Goal: Find contact information: Find contact information

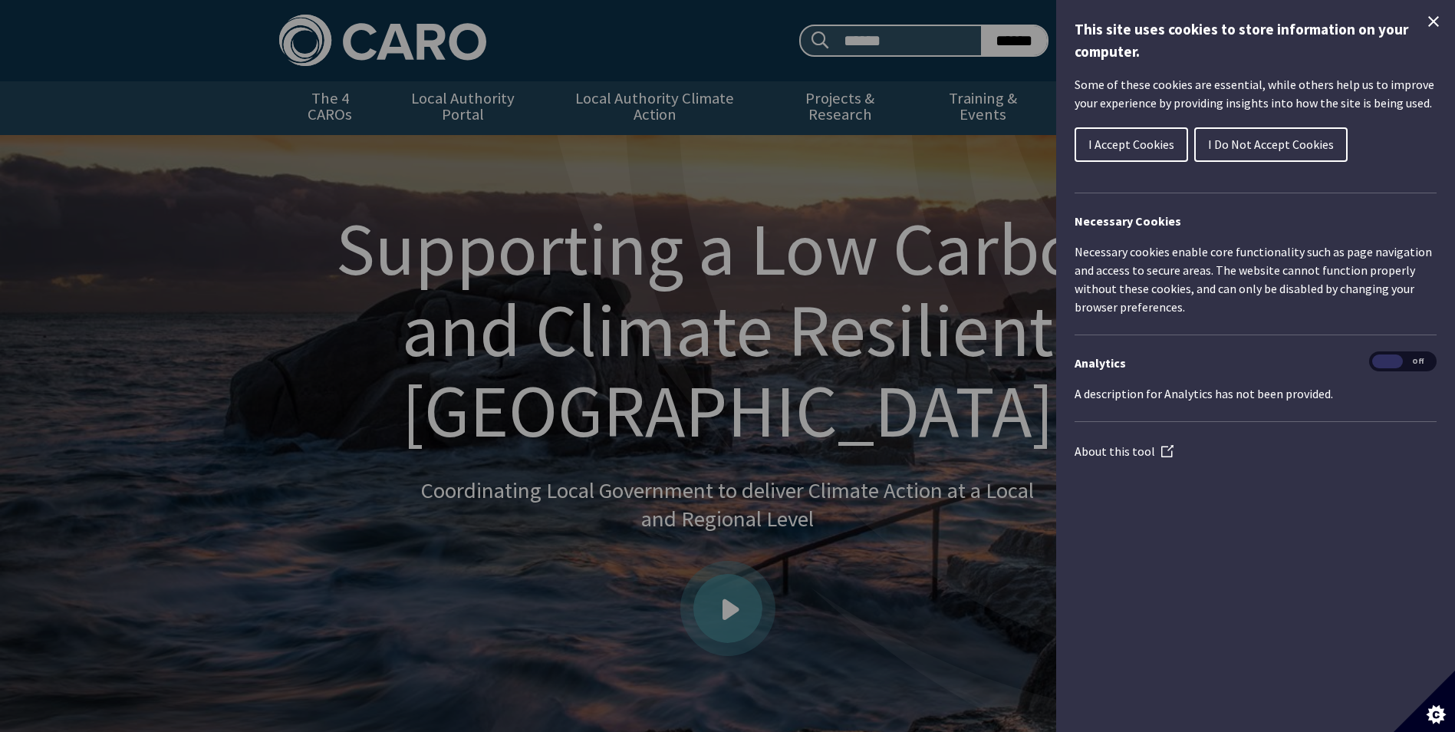
click at [1115, 149] on span "I Accept Cookies" at bounding box center [1132, 144] width 86 height 15
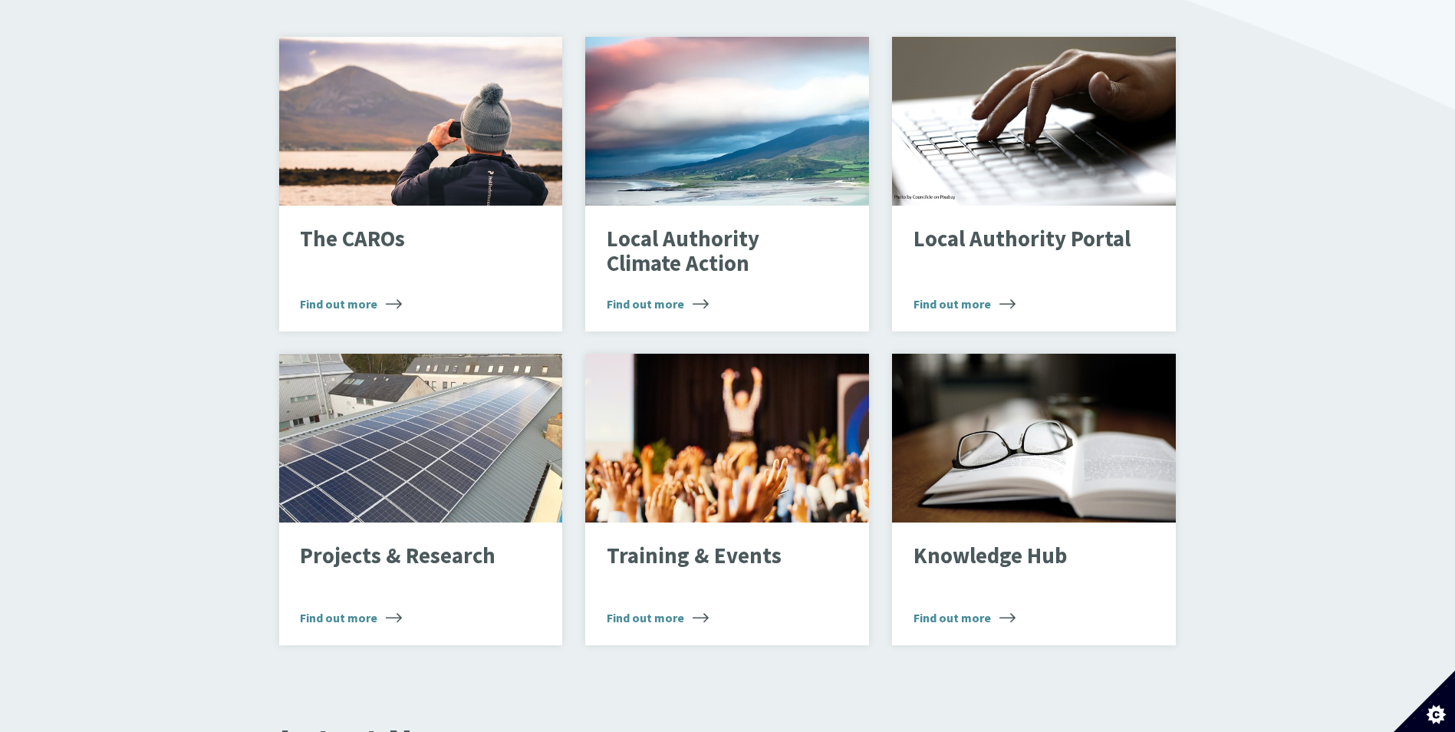
scroll to position [1025, 0]
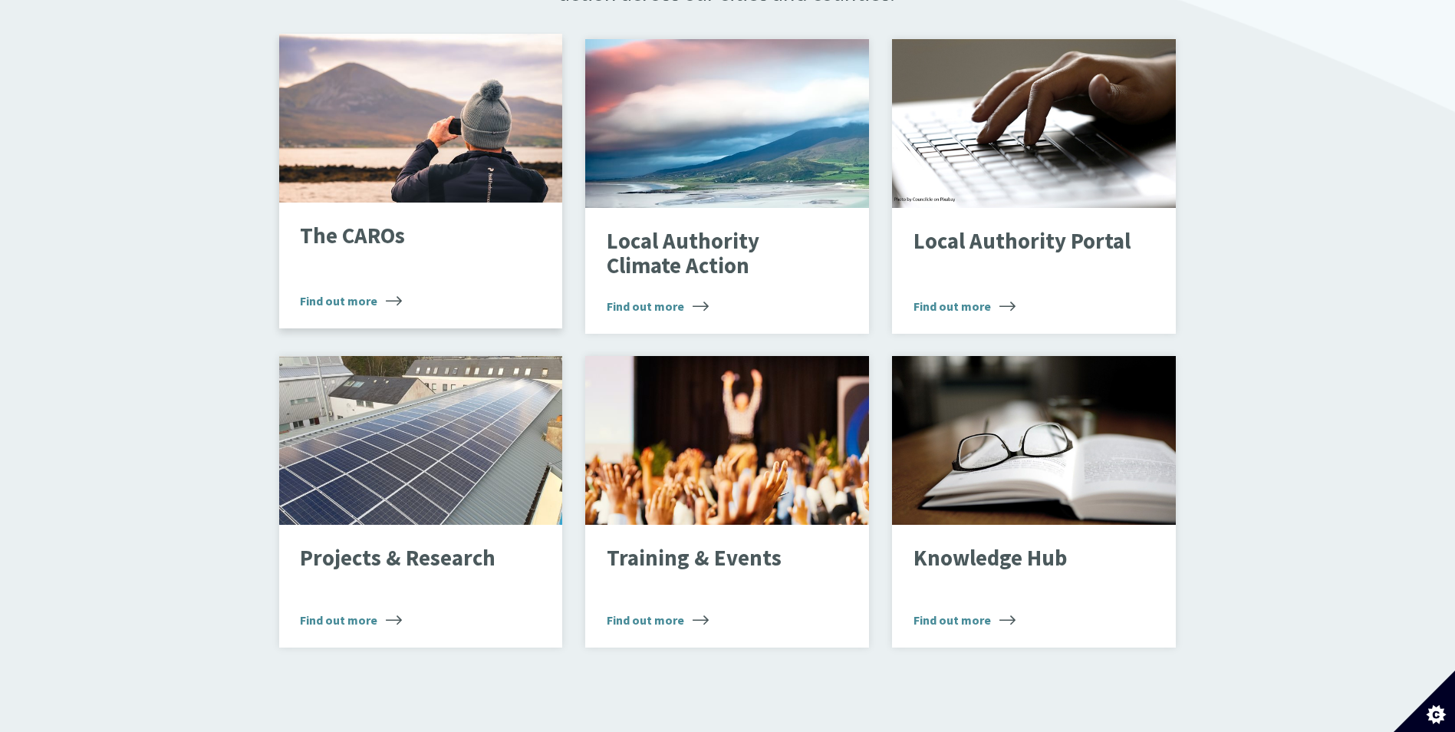
click at [380, 292] on span "Find out more" at bounding box center [351, 301] width 102 height 18
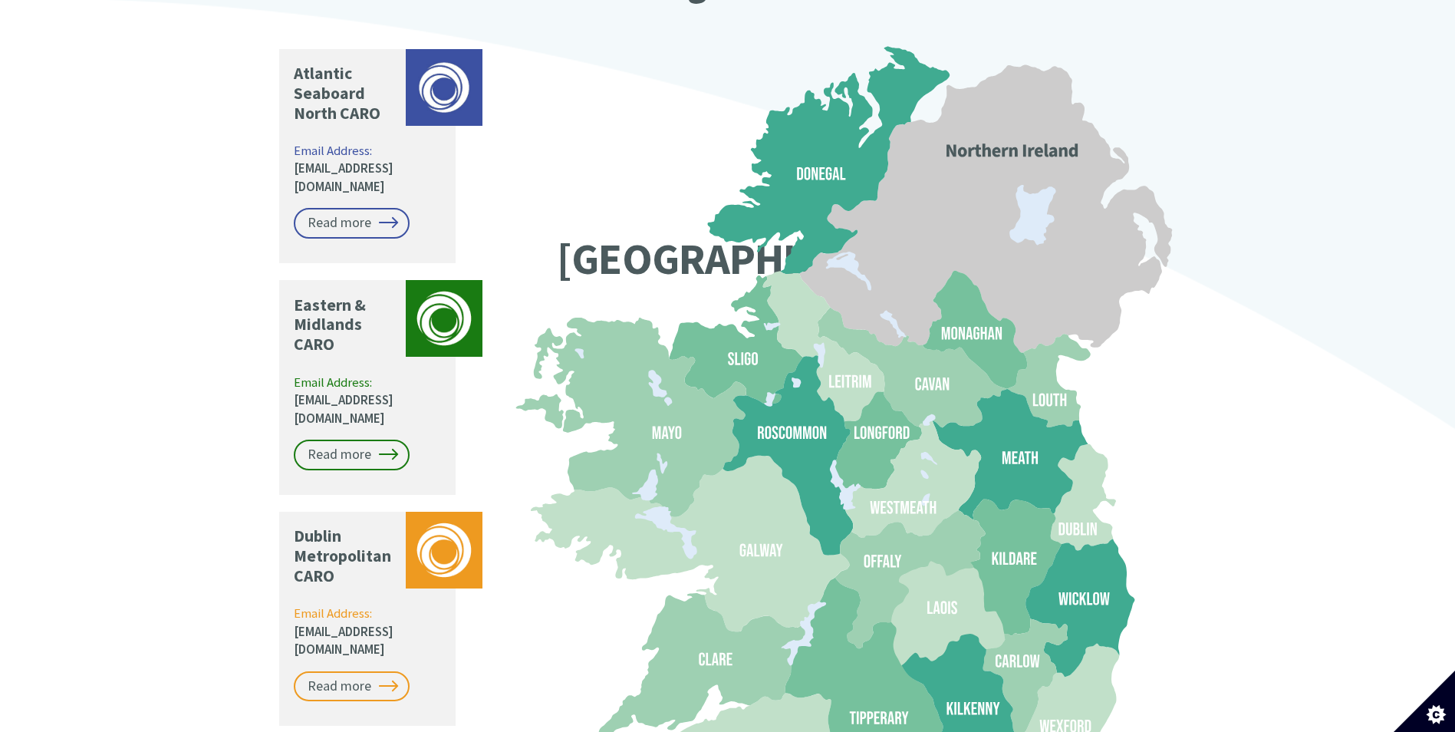
scroll to position [1281, 0]
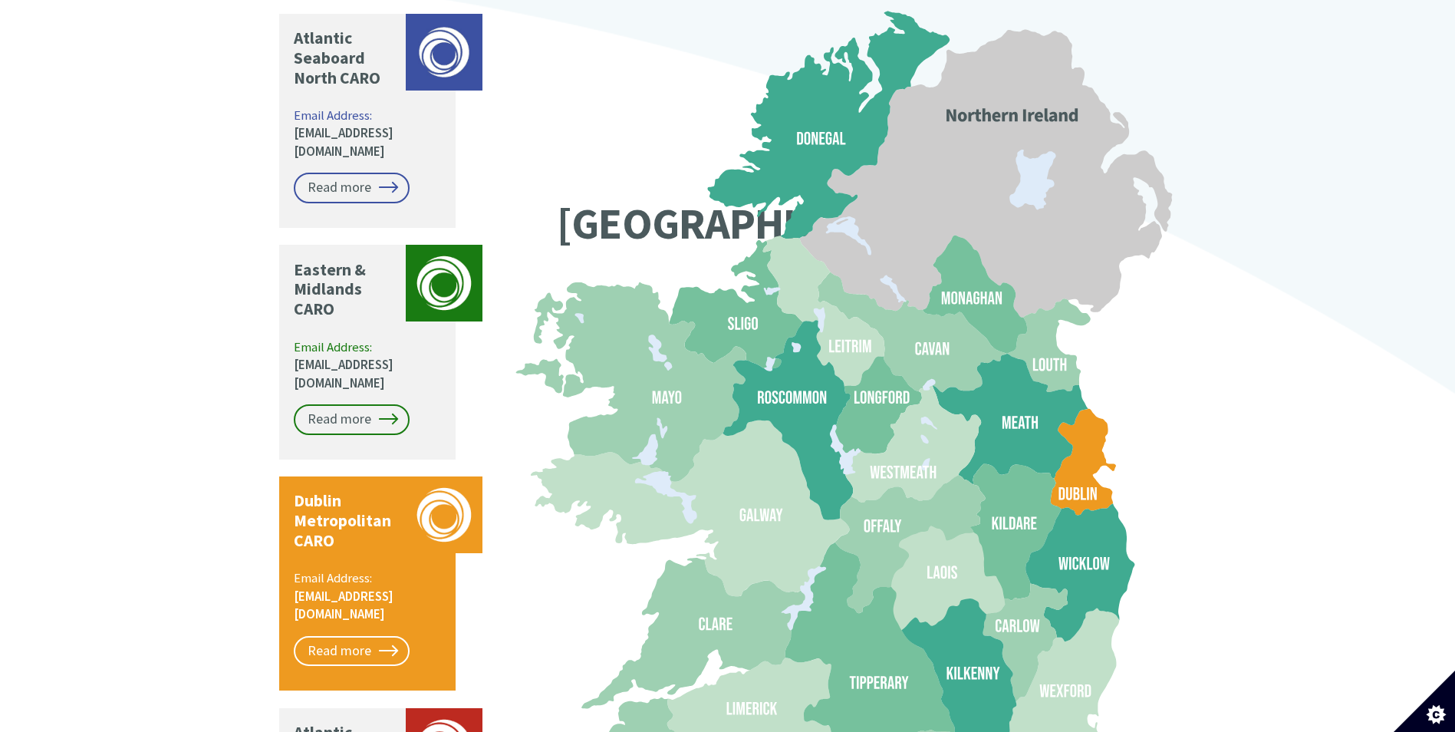
click at [344, 569] on p "Email Address: caro@dublincity.ie" at bounding box center [369, 596] width 150 height 54
click at [341, 636] on link "Read more" at bounding box center [352, 651] width 116 height 31
